Goal: Check status: Check status

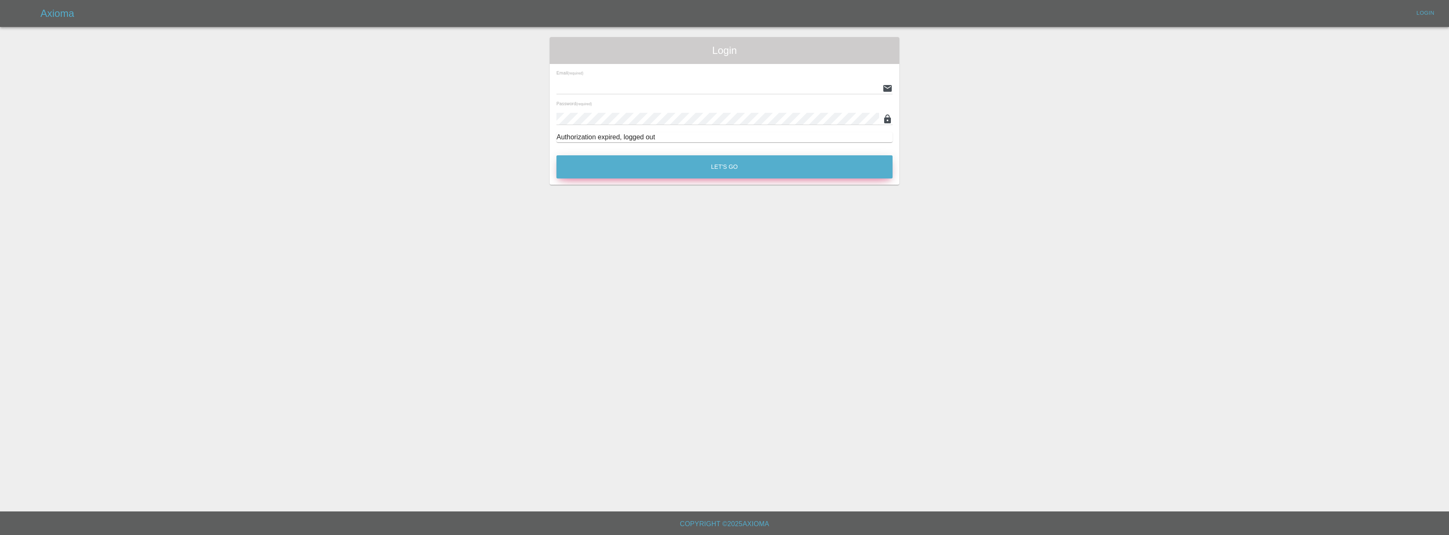
type input "[EMAIL_ADDRESS][DOMAIN_NAME]"
click at [679, 161] on button "Let's Go" at bounding box center [724, 166] width 336 height 23
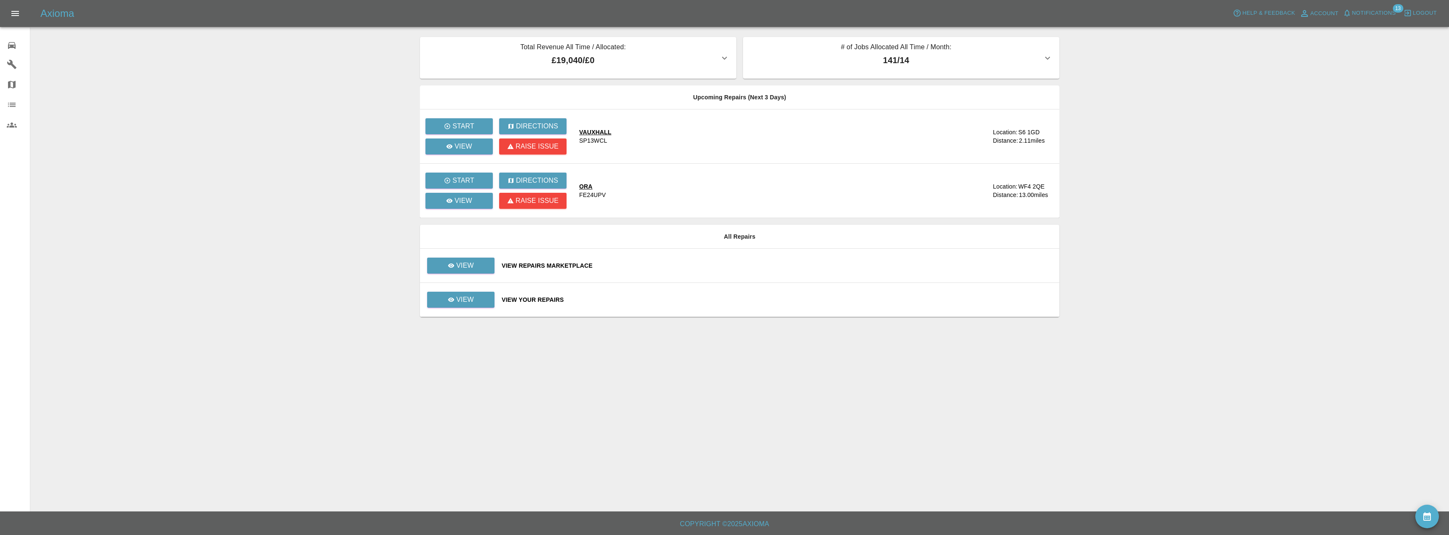
click at [471, 308] on td "View" at bounding box center [457, 300] width 75 height 34
click at [476, 300] on link "View" at bounding box center [460, 300] width 67 height 16
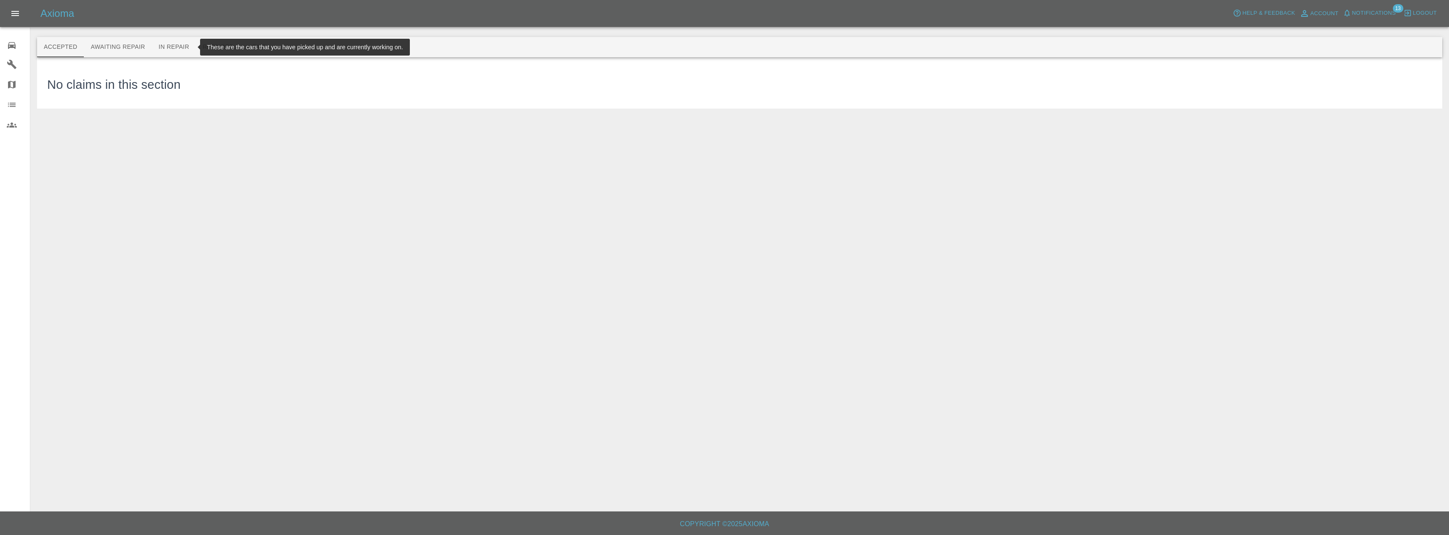
click at [134, 40] on button "Awaiting Repair" at bounding box center [118, 47] width 68 height 20
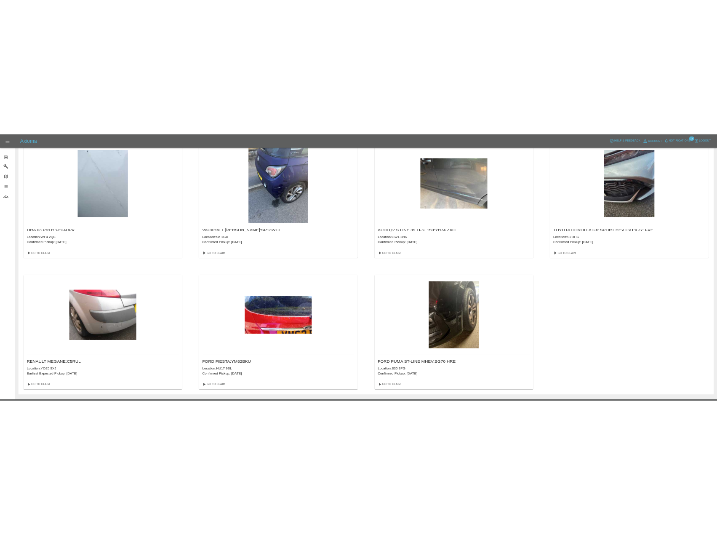
scroll to position [70, 0]
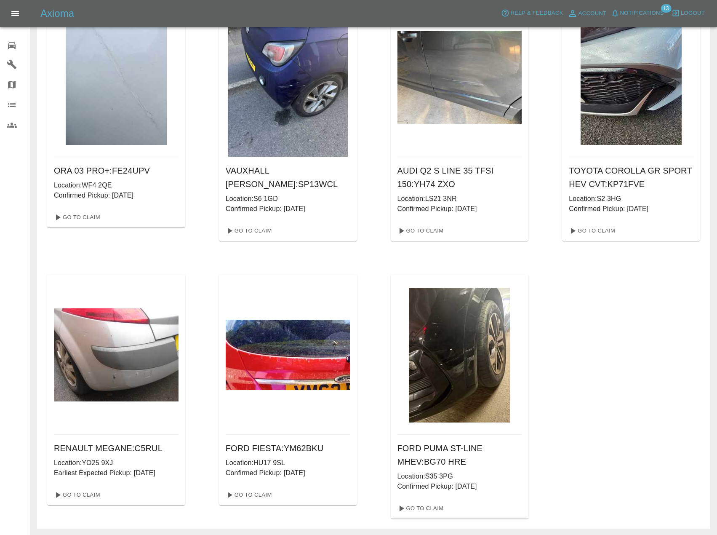
click at [619, 373] on div "ORA 03 PRO+ : FE24UPV Location: WF4 2QE Confirmed Pickup: [DATE] Go To Claim VA…" at bounding box center [373, 257] width 653 height 521
click at [666, 308] on div "ORA 03 PRO+ : FE24UPV Location: WF4 2QE Confirmed Pickup: [DATE] Go To Claim VA…" at bounding box center [373, 257] width 653 height 521
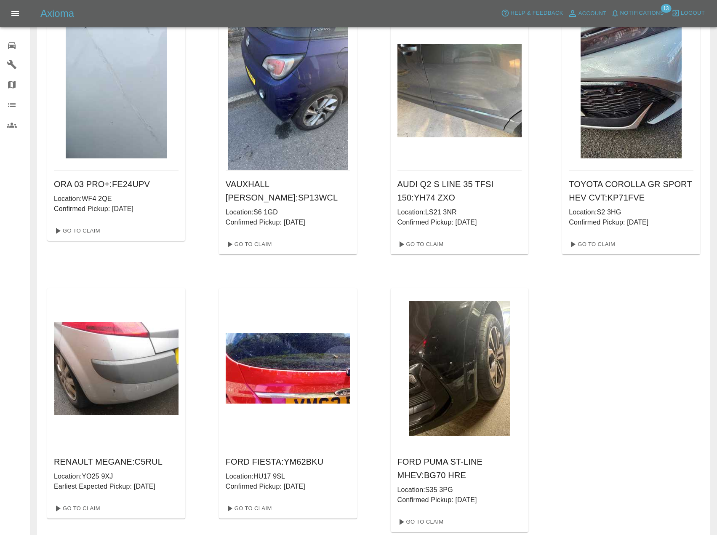
scroll to position [0, 0]
